Goal: Task Accomplishment & Management: Manage account settings

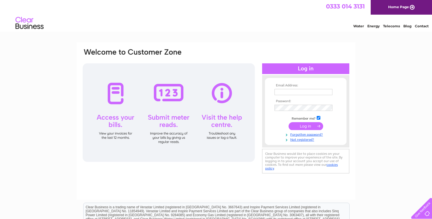
type input "nemocfon@yahoo.com"
click at [302, 127] on input "submit" at bounding box center [305, 126] width 35 height 8
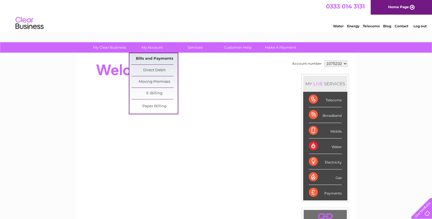
click at [159, 58] on link "Bills and Payments" at bounding box center [154, 58] width 46 height 11
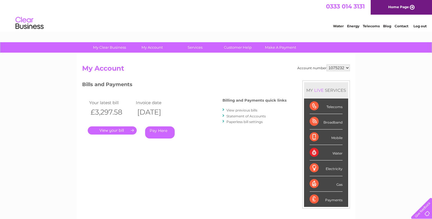
click at [113, 131] on link "." at bounding box center [112, 130] width 49 height 8
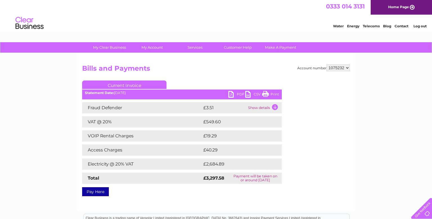
click at [98, 192] on link "Pay Here" at bounding box center [95, 191] width 27 height 9
click at [235, 93] on link "PDF" at bounding box center [236, 95] width 17 height 8
click at [233, 94] on link "PDF" at bounding box center [236, 95] width 17 height 8
click at [153, 49] on link "My Account" at bounding box center [152, 47] width 46 height 10
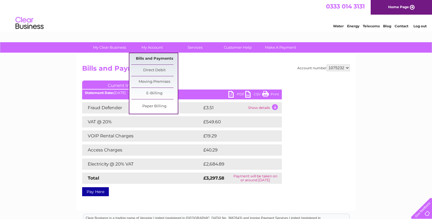
click at [167, 59] on link "Bills and Payments" at bounding box center [154, 58] width 46 height 11
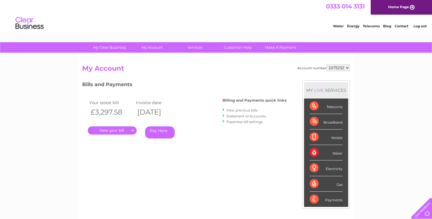
click at [243, 110] on link "View previous bills" at bounding box center [241, 110] width 31 height 4
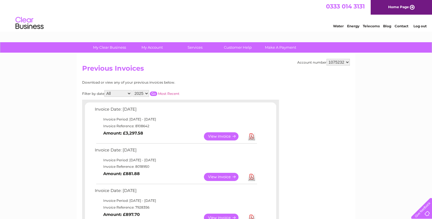
click at [253, 177] on link "Download" at bounding box center [251, 177] width 7 height 8
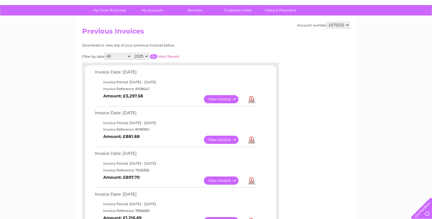
scroll to position [38, 0]
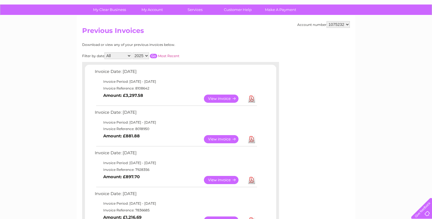
click at [250, 181] on link "Download" at bounding box center [251, 180] width 7 height 8
click at [237, 10] on link "Customer Help" at bounding box center [237, 9] width 46 height 10
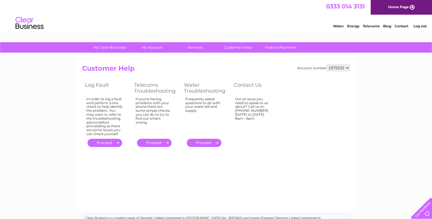
click at [403, 26] on link "Contact" at bounding box center [401, 26] width 14 height 4
